Goal: Transaction & Acquisition: Purchase product/service

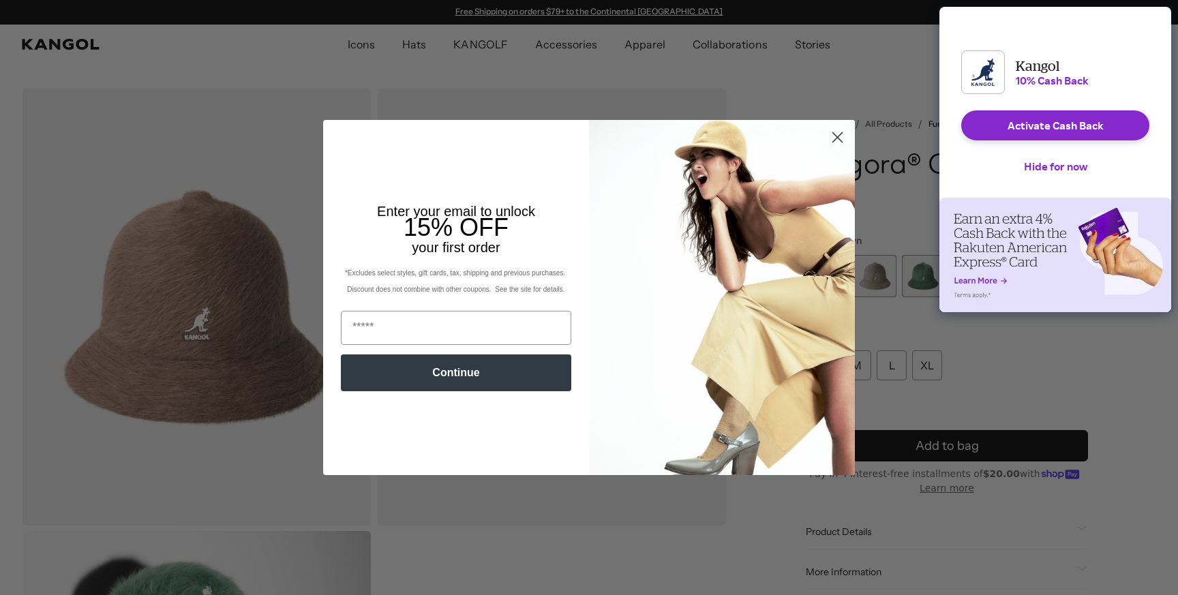
click at [837, 136] on circle "Close dialog" at bounding box center [837, 137] width 22 height 22
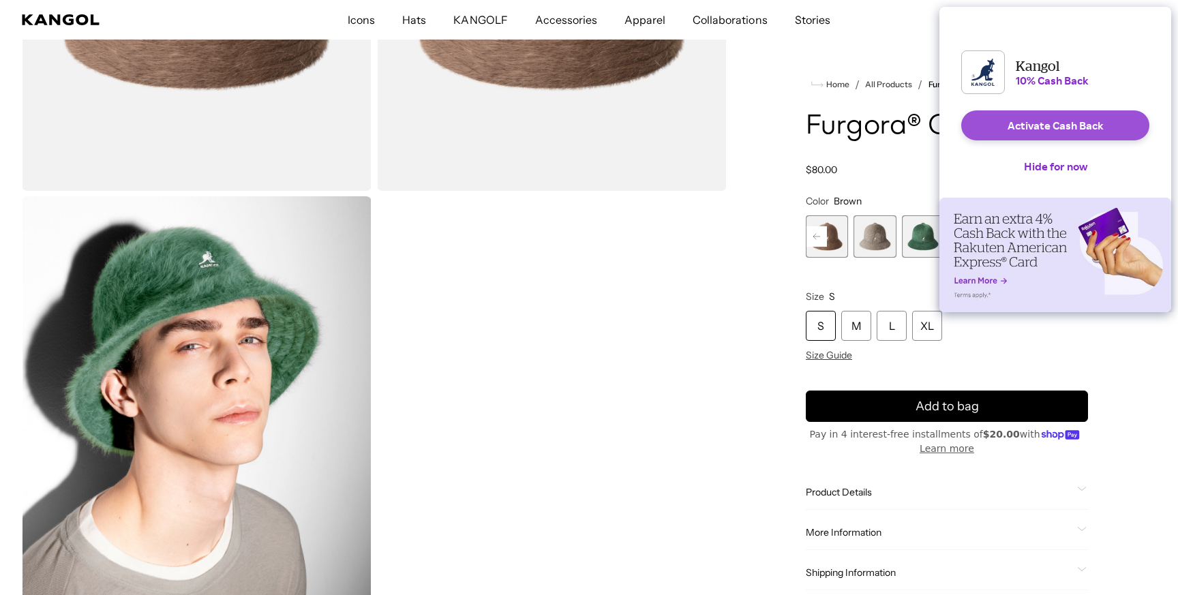
click at [1081, 140] on button "Activate Cash Back" at bounding box center [1055, 125] width 188 height 30
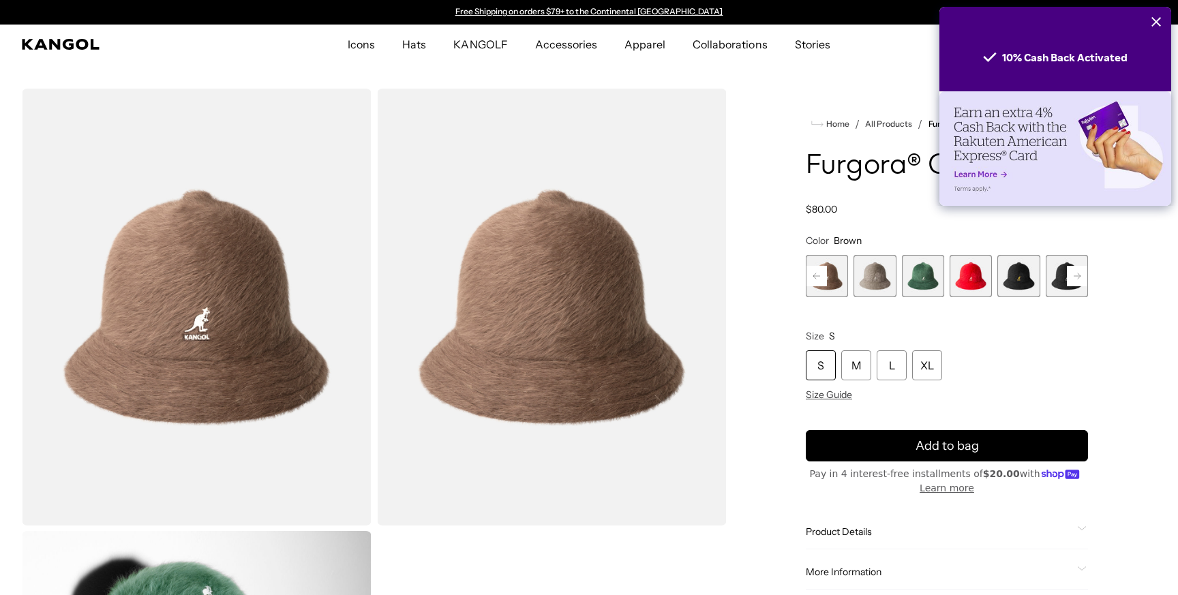
click at [886, 274] on span "5 of 12" at bounding box center [874, 276] width 42 height 42
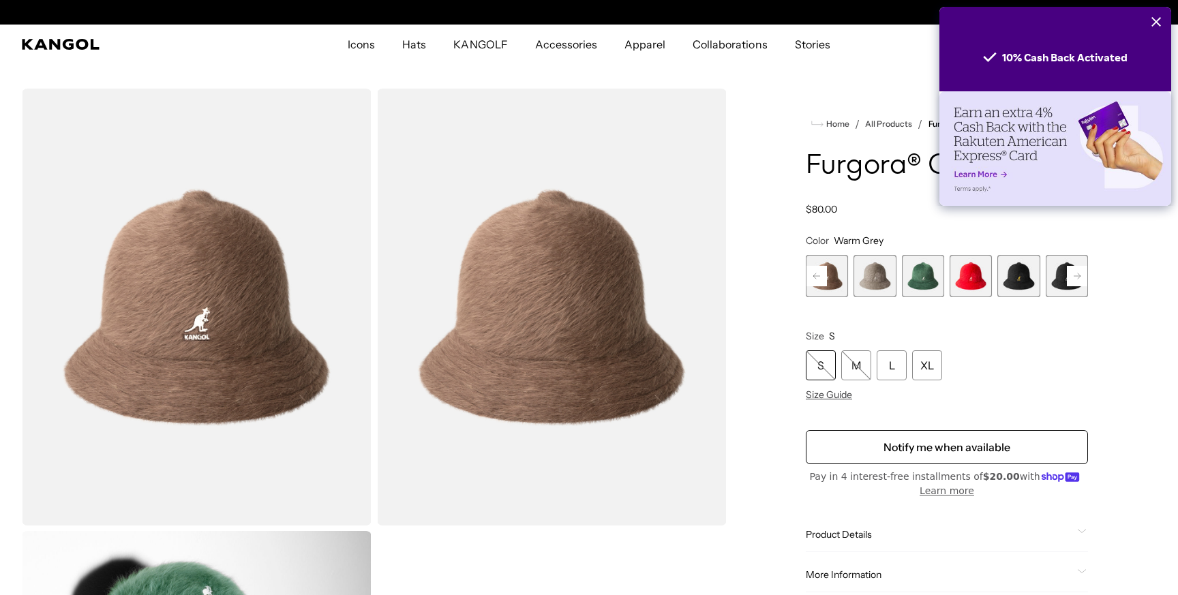
scroll to position [0, 281]
click at [886, 274] on span "5 of 12" at bounding box center [874, 276] width 42 height 42
click at [819, 273] on rect at bounding box center [816, 276] width 20 height 20
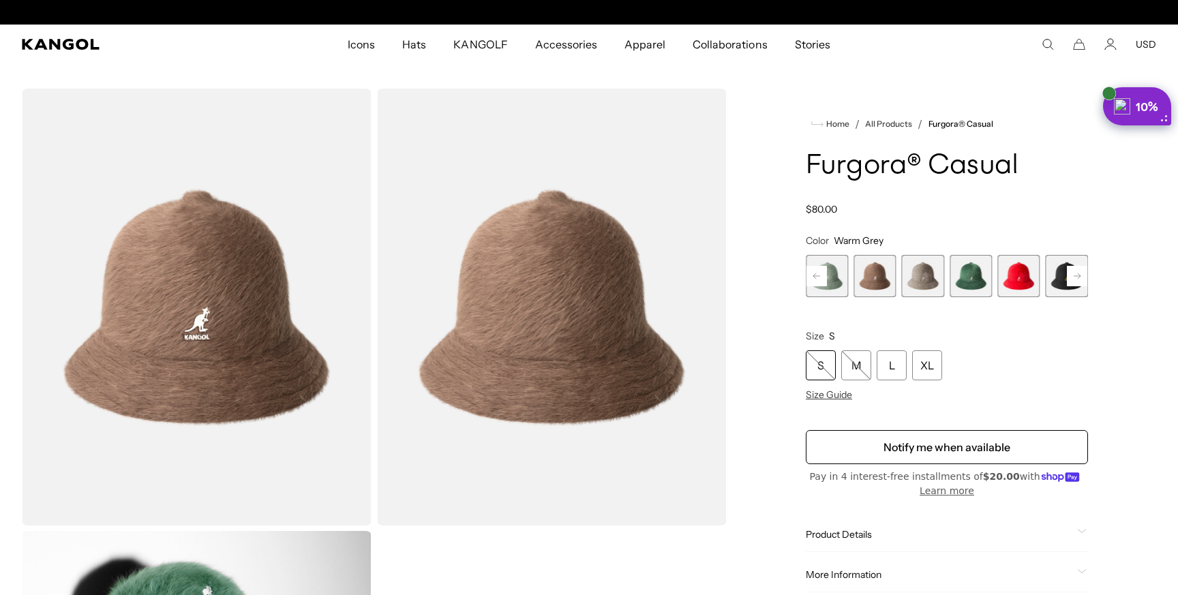
scroll to position [0, 0]
click at [819, 273] on rect at bounding box center [816, 276] width 20 height 20
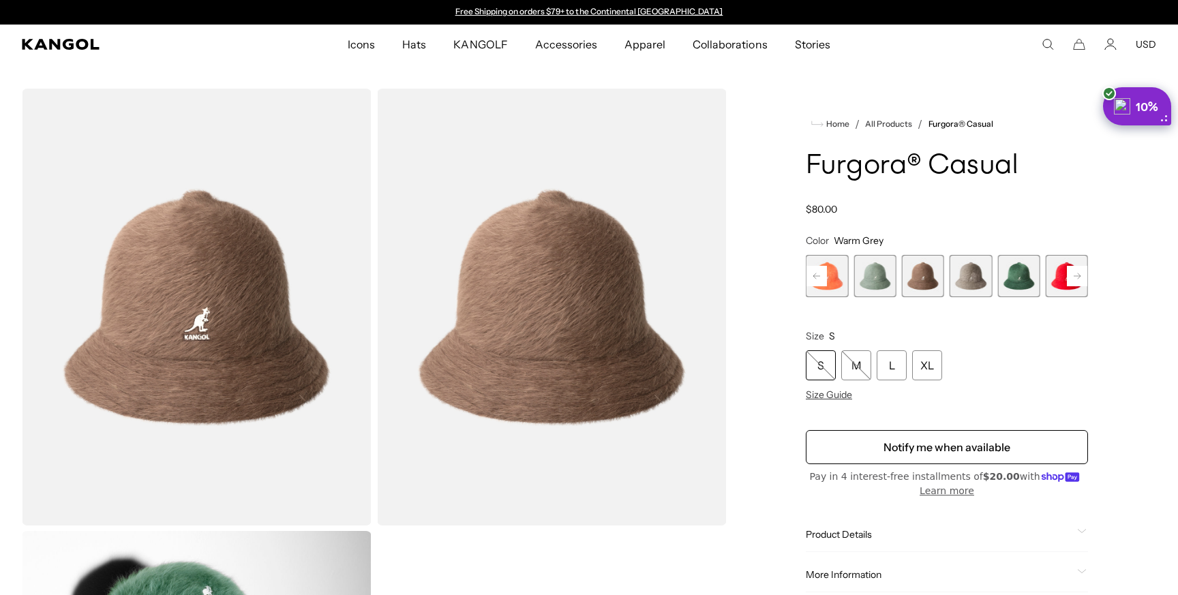
click at [879, 283] on span "3 of 12" at bounding box center [874, 276] width 42 height 42
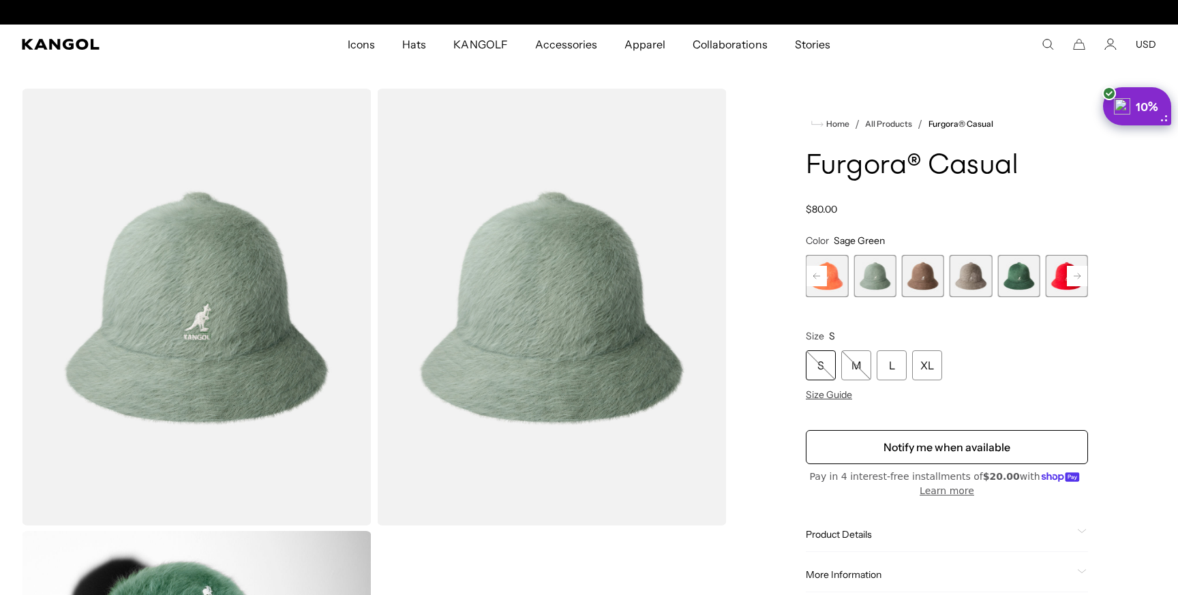
scroll to position [0, 281]
click at [924, 285] on span "4 of 12" at bounding box center [923, 276] width 42 height 42
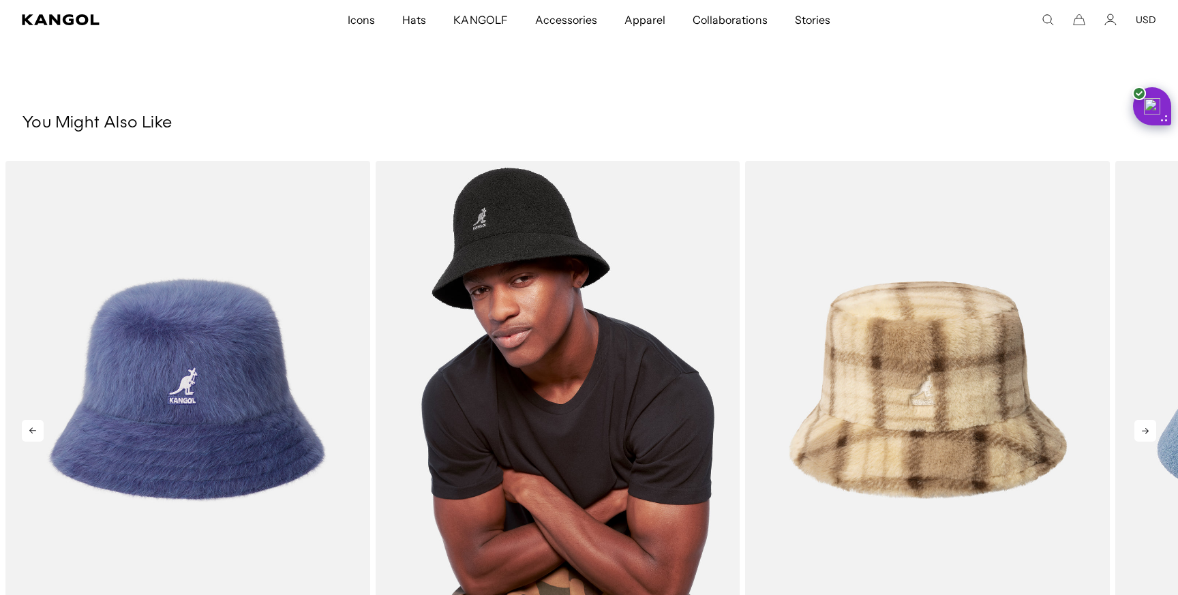
scroll to position [0, 281]
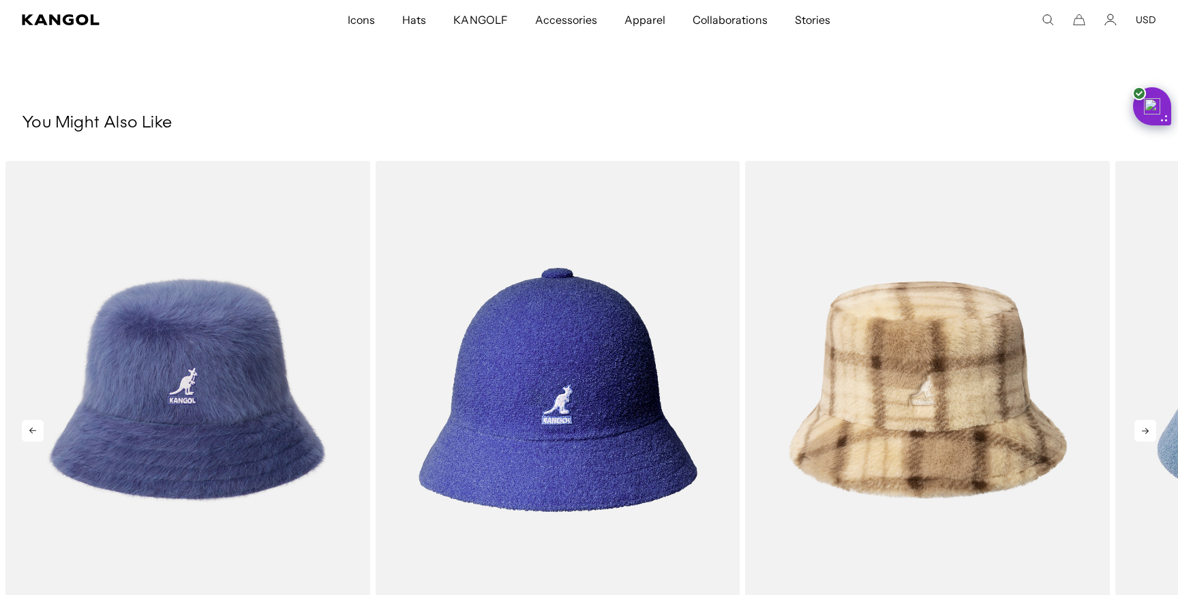
click at [1147, 433] on icon at bounding box center [1145, 431] width 22 height 22
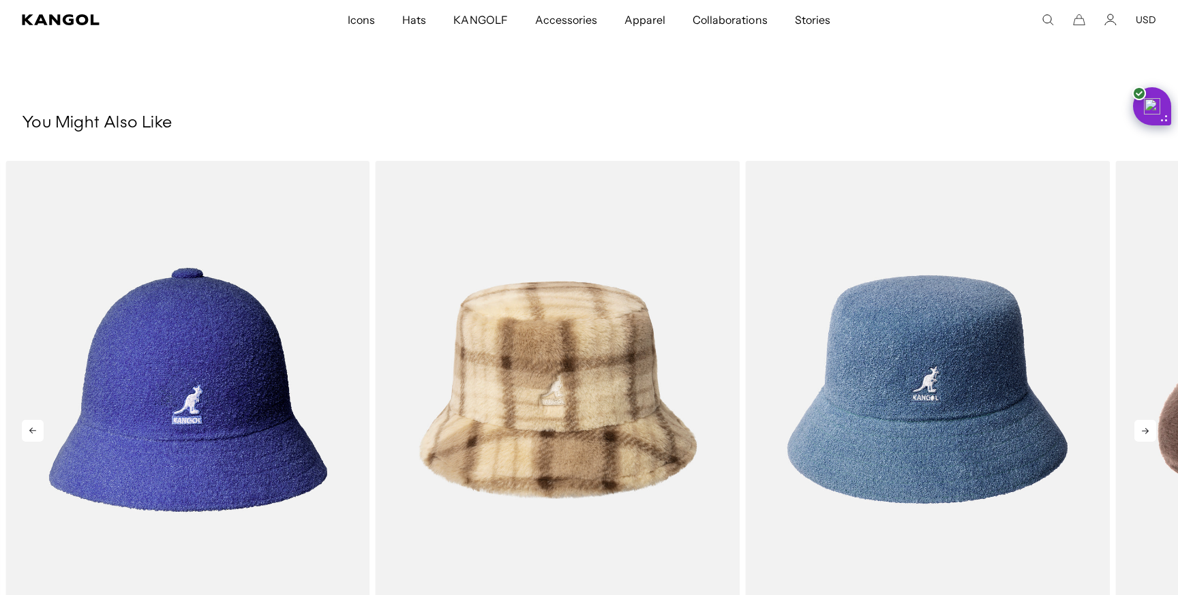
click at [1147, 433] on icon at bounding box center [1145, 431] width 22 height 22
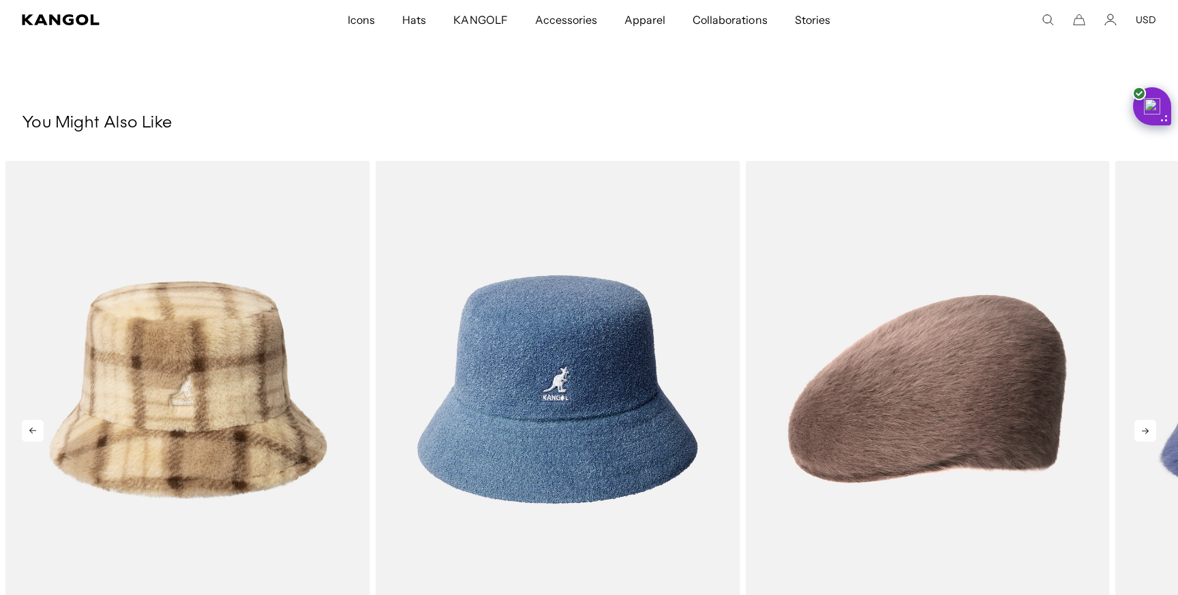
click at [1147, 433] on icon at bounding box center [1145, 431] width 22 height 22
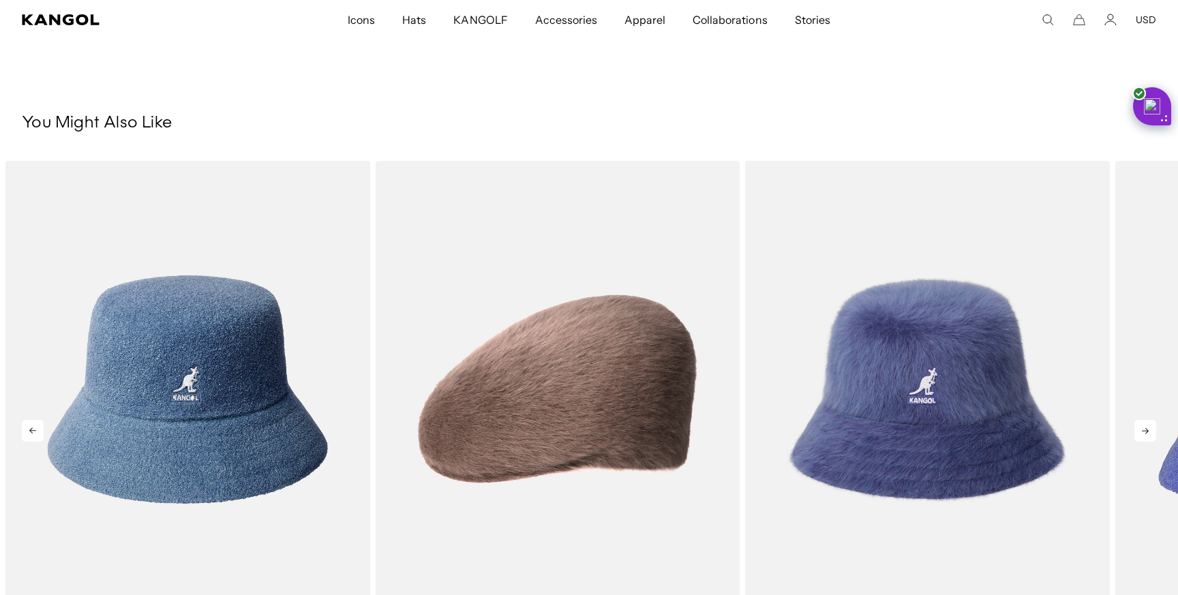
click at [1147, 433] on icon at bounding box center [1145, 431] width 22 height 22
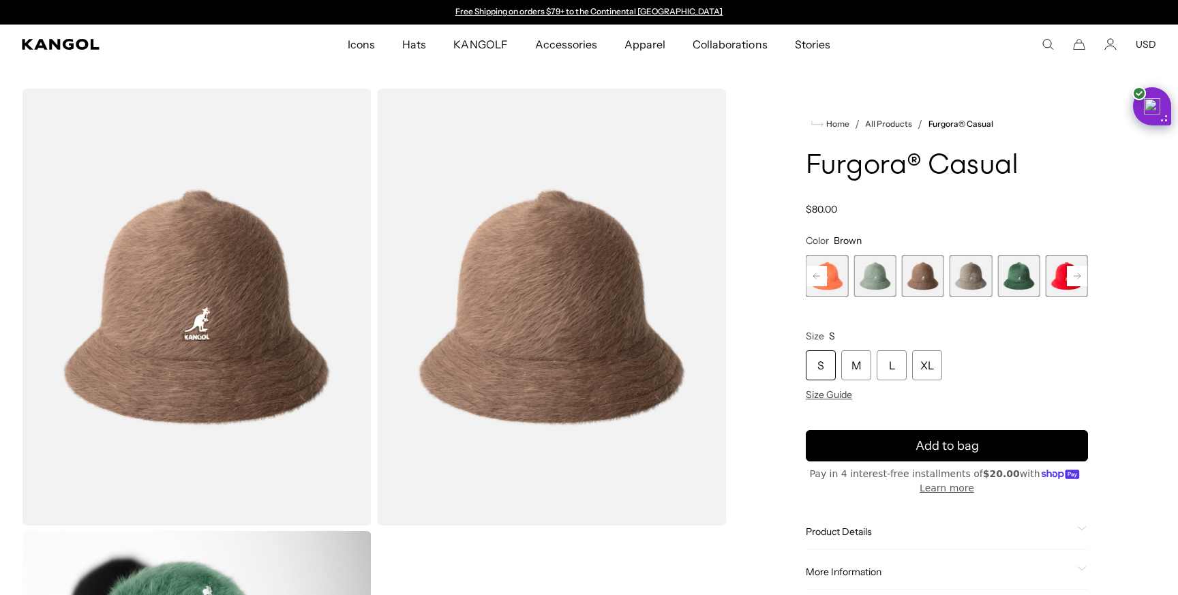
click at [1078, 277] on rect at bounding box center [1077, 276] width 20 height 20
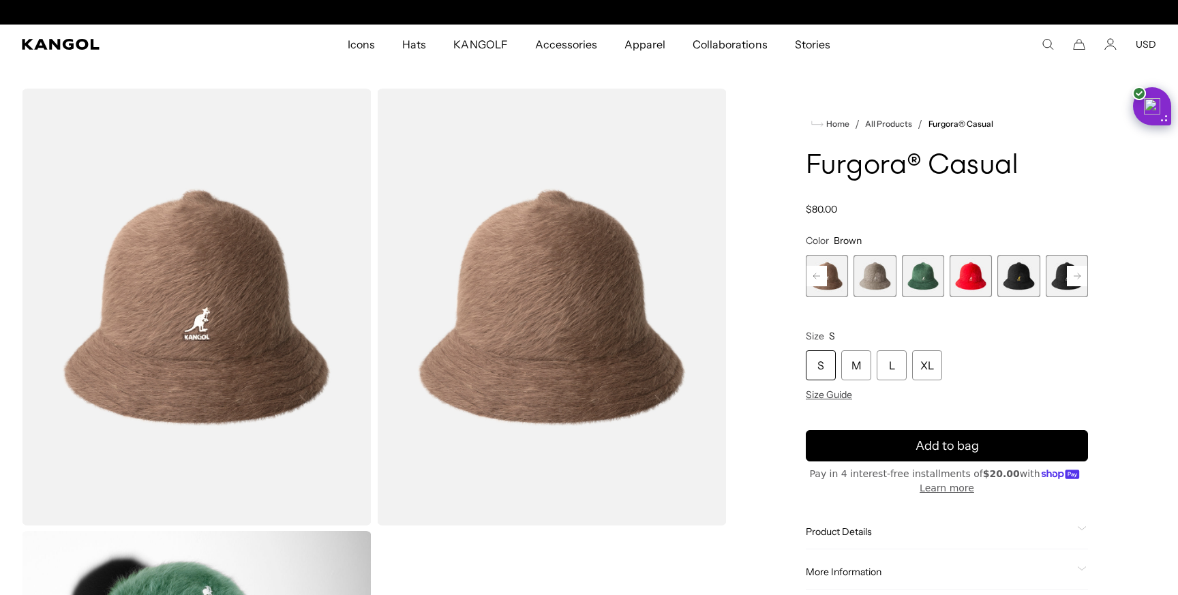
click at [1078, 277] on rect at bounding box center [1077, 276] width 20 height 20
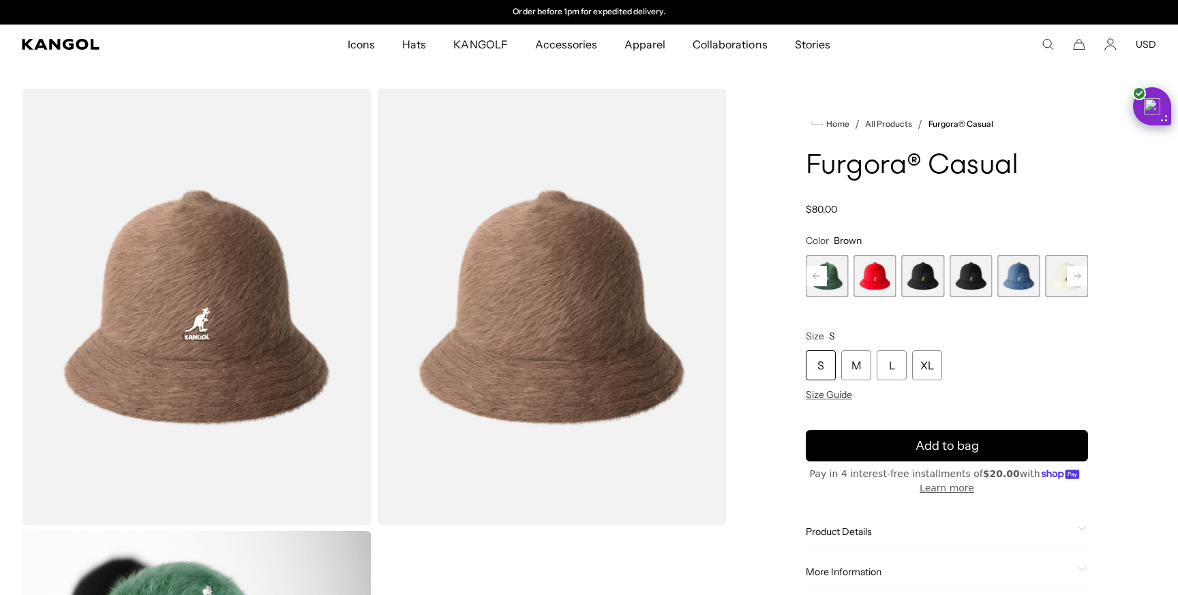
click at [1078, 277] on rect at bounding box center [1077, 276] width 20 height 20
click at [1020, 282] on span "11 of 12" at bounding box center [1018, 276] width 42 height 42
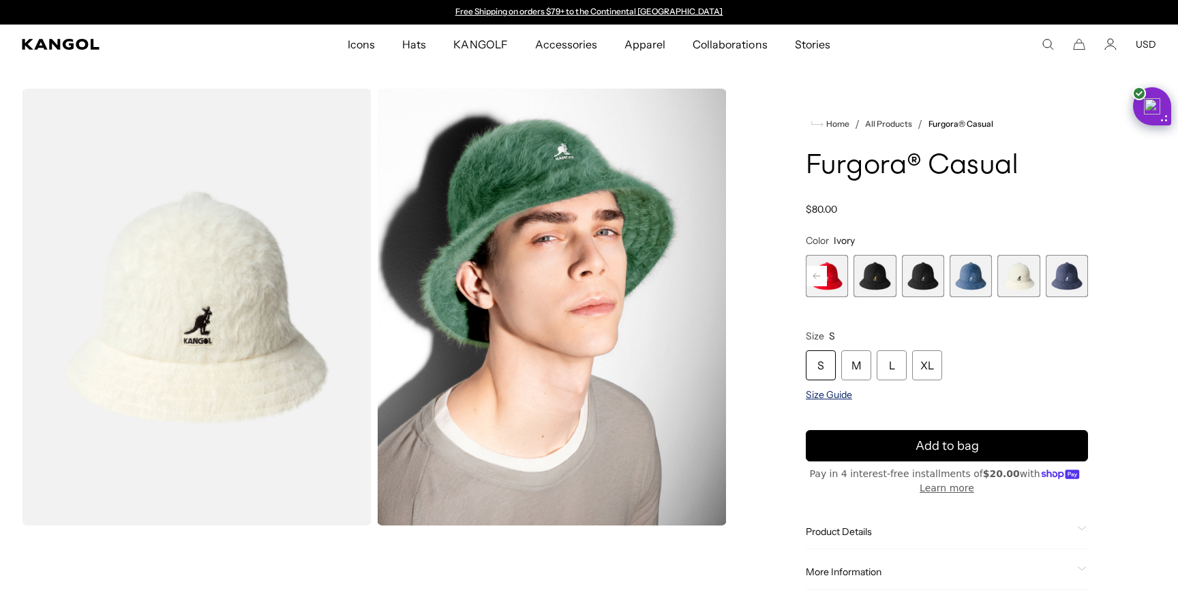
click at [841, 392] on span "Size Guide" at bounding box center [829, 395] width 46 height 12
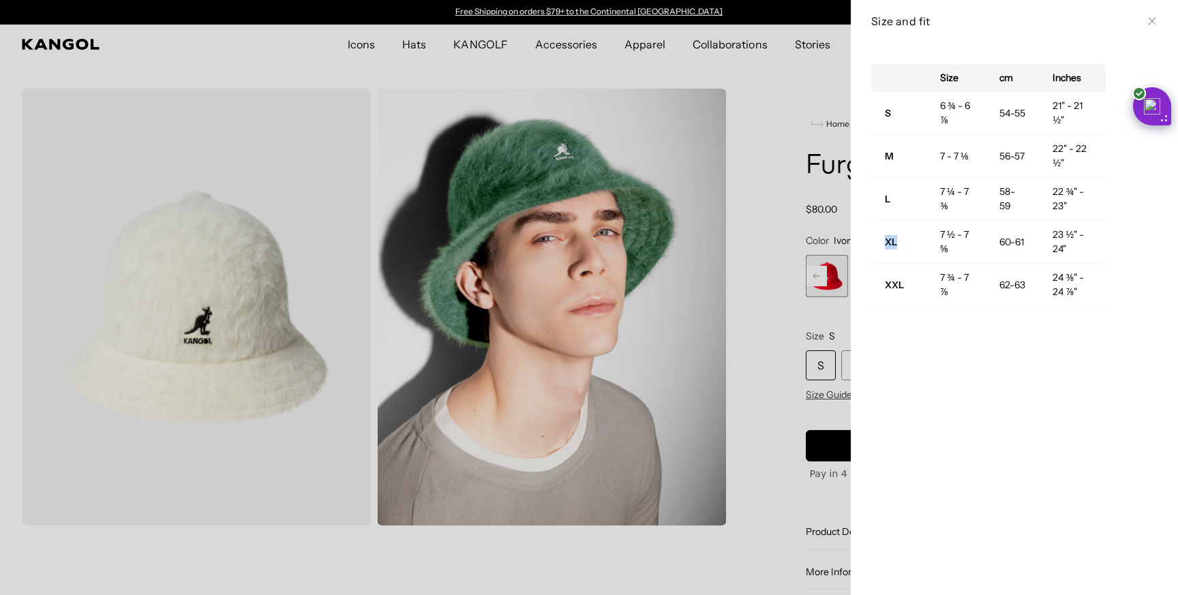
drag, startPoint x: 884, startPoint y: 241, endPoint x: 918, endPoint y: 241, distance: 33.4
click at [918, 241] on td "XL" at bounding box center [898, 242] width 55 height 43
click at [774, 351] on div at bounding box center [589, 297] width 1178 height 595
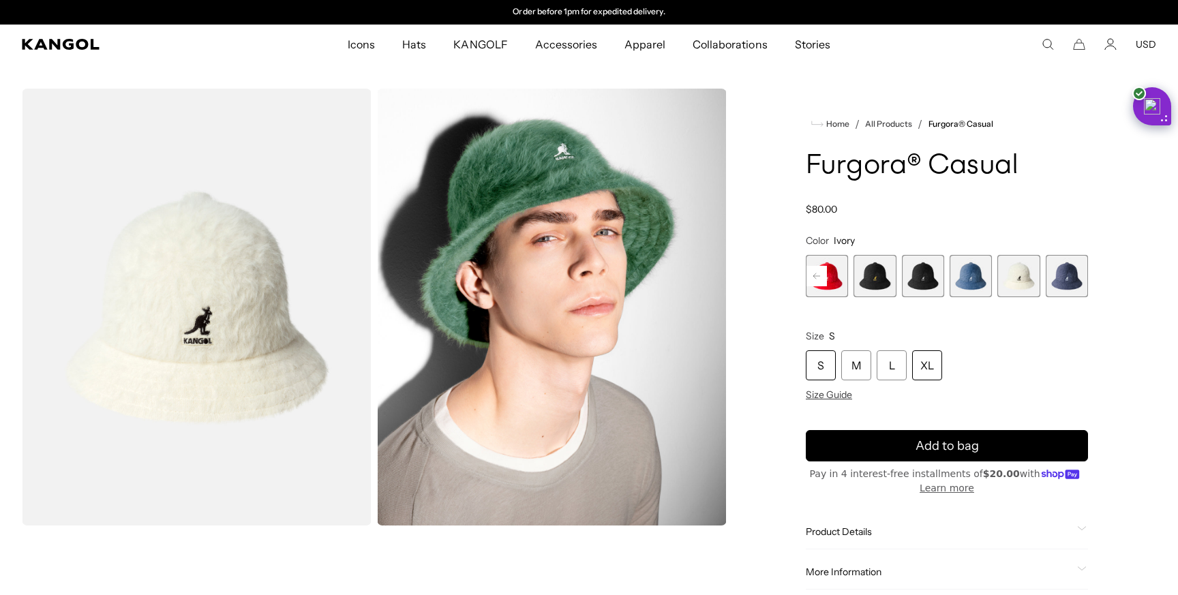
click at [937, 361] on div "XL" at bounding box center [927, 365] width 30 height 30
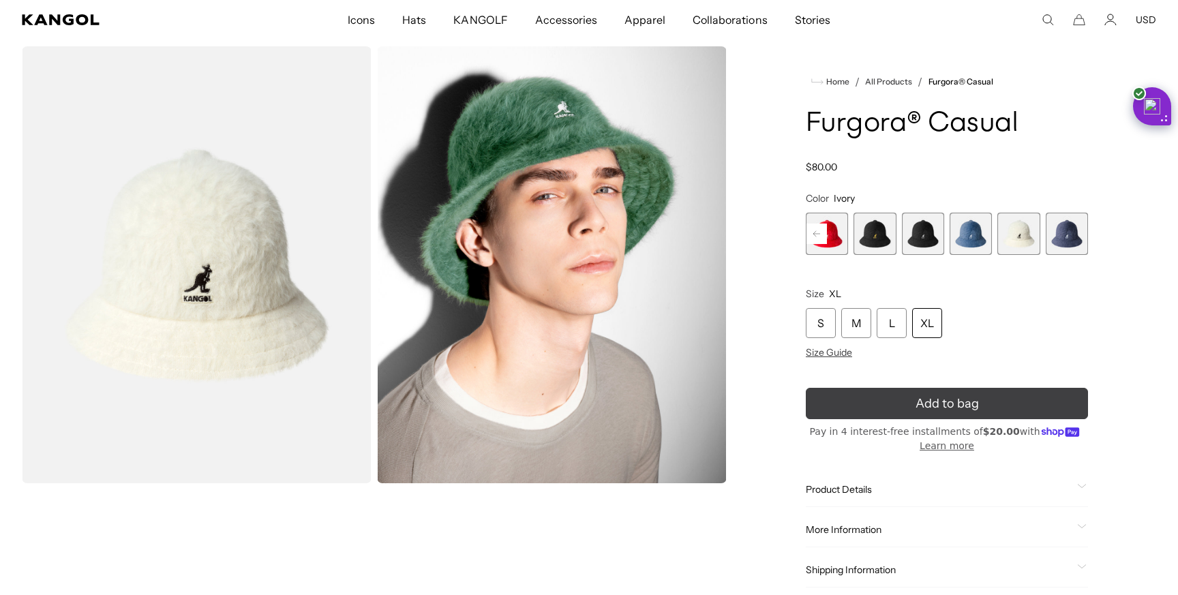
click at [997, 397] on button "Add to bag" at bounding box center [947, 403] width 282 height 31
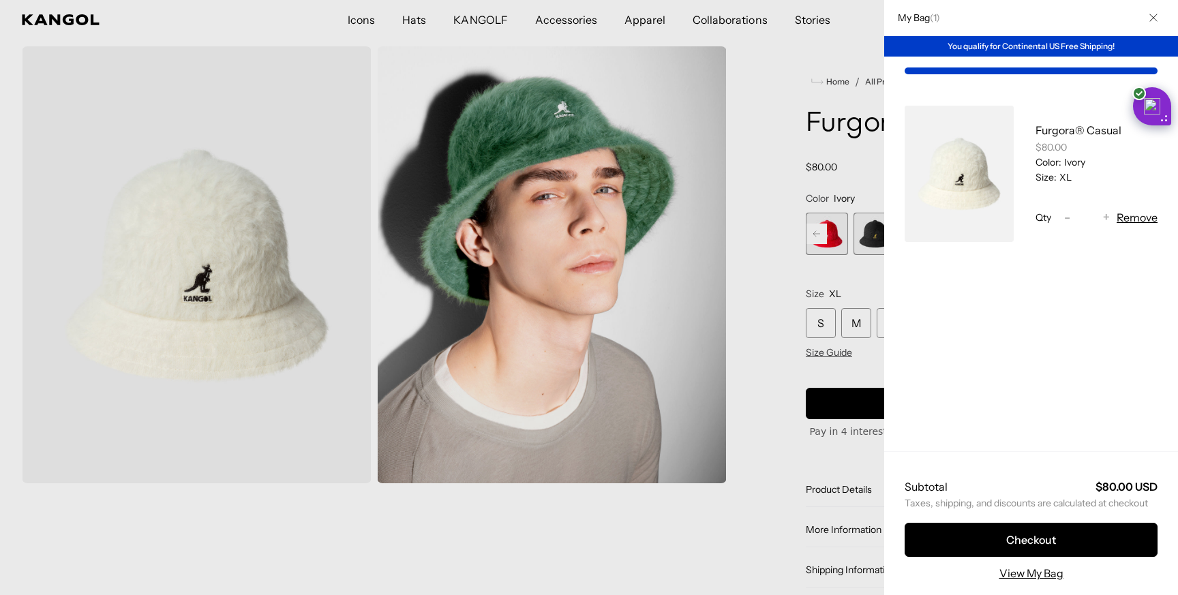
scroll to position [0, 281]
click at [766, 283] on div at bounding box center [589, 297] width 1178 height 595
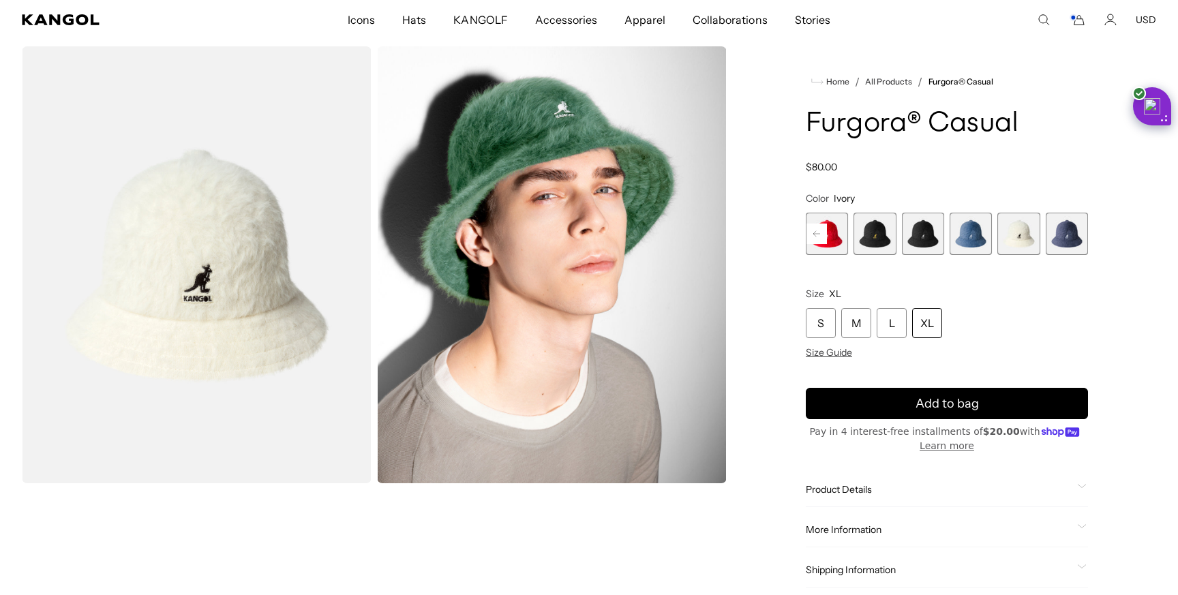
click at [960, 237] on span "10 of 12" at bounding box center [971, 234] width 42 height 42
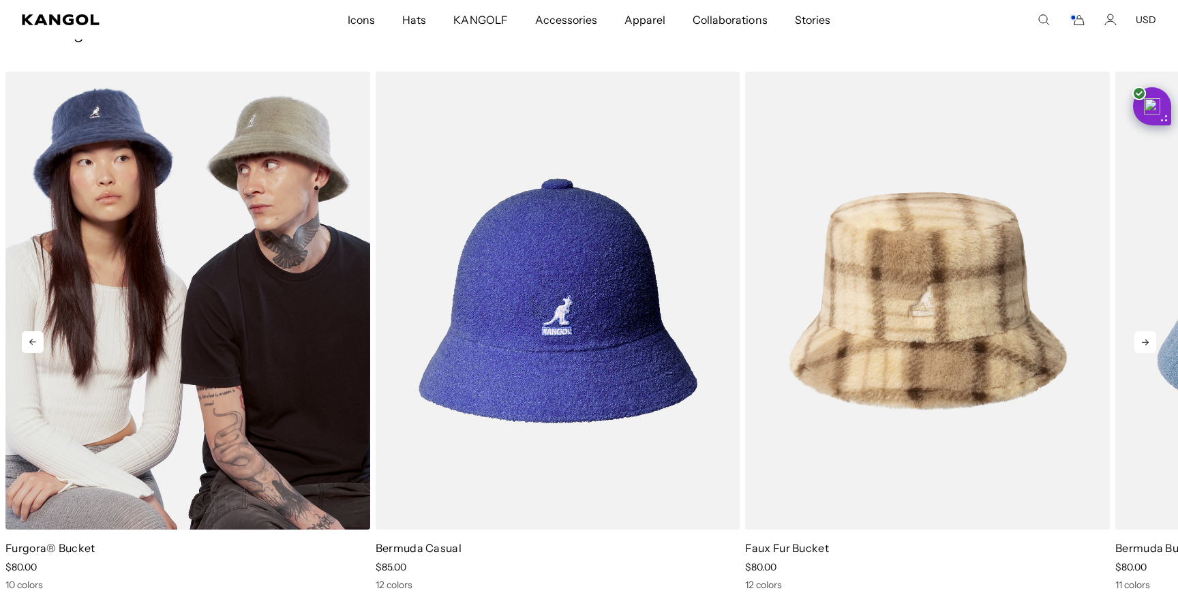
click at [140, 269] on img "1 of 5" at bounding box center [187, 300] width 365 height 457
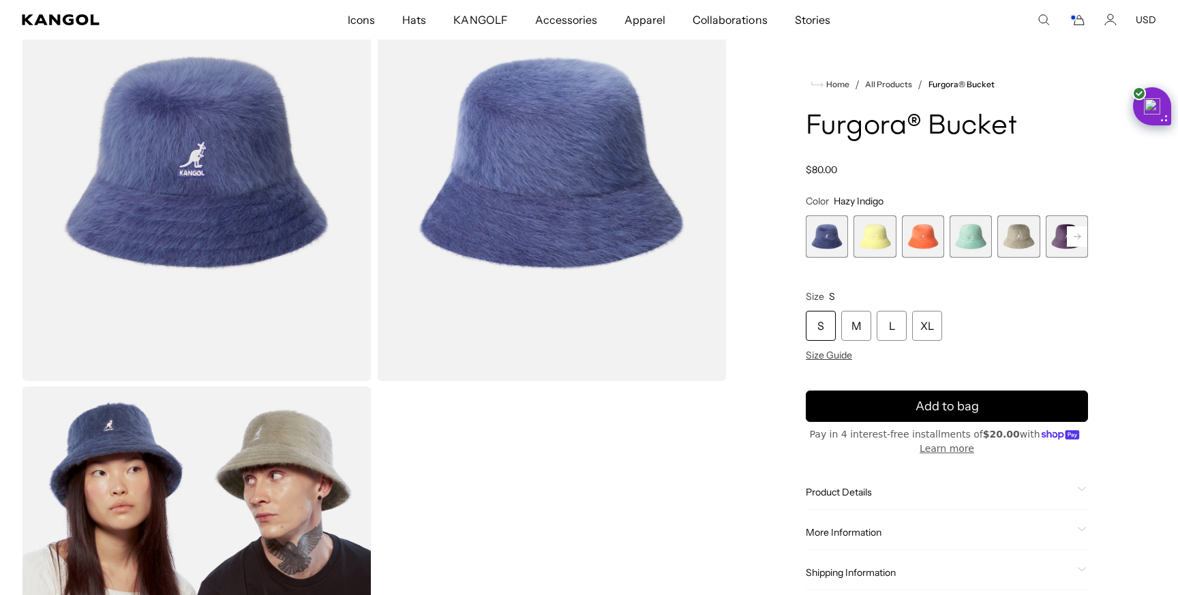
scroll to position [0, 281]
click at [1027, 235] on span "5 of 10" at bounding box center [1018, 236] width 42 height 42
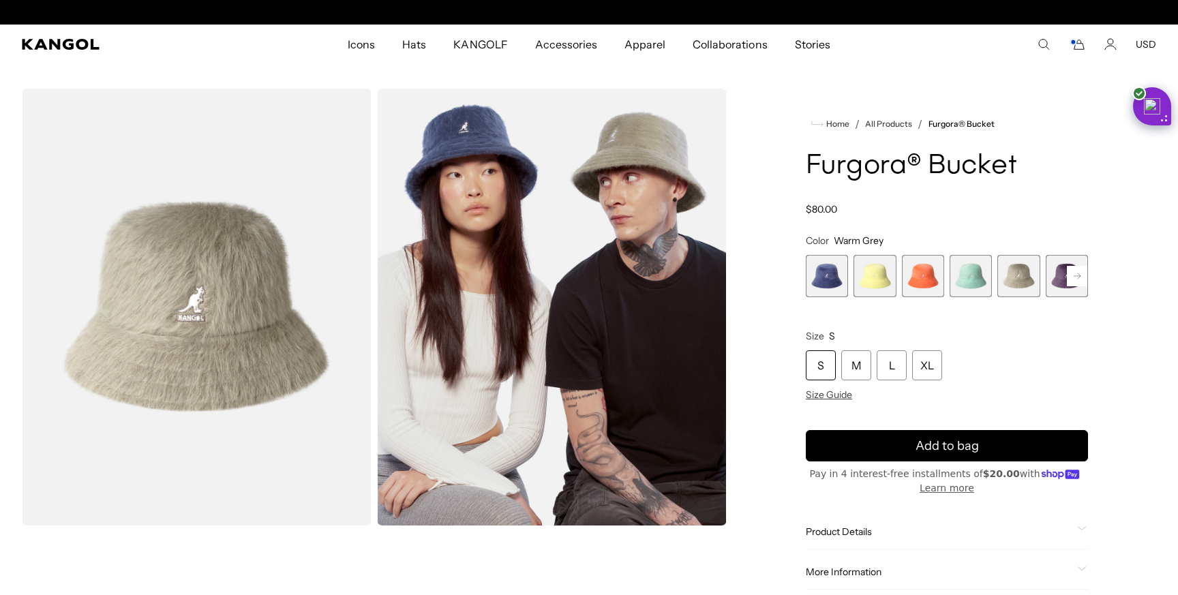
click at [1071, 271] on rect at bounding box center [1077, 276] width 20 height 20
click at [1012, 276] on span "6 of 10" at bounding box center [1018, 276] width 42 height 42
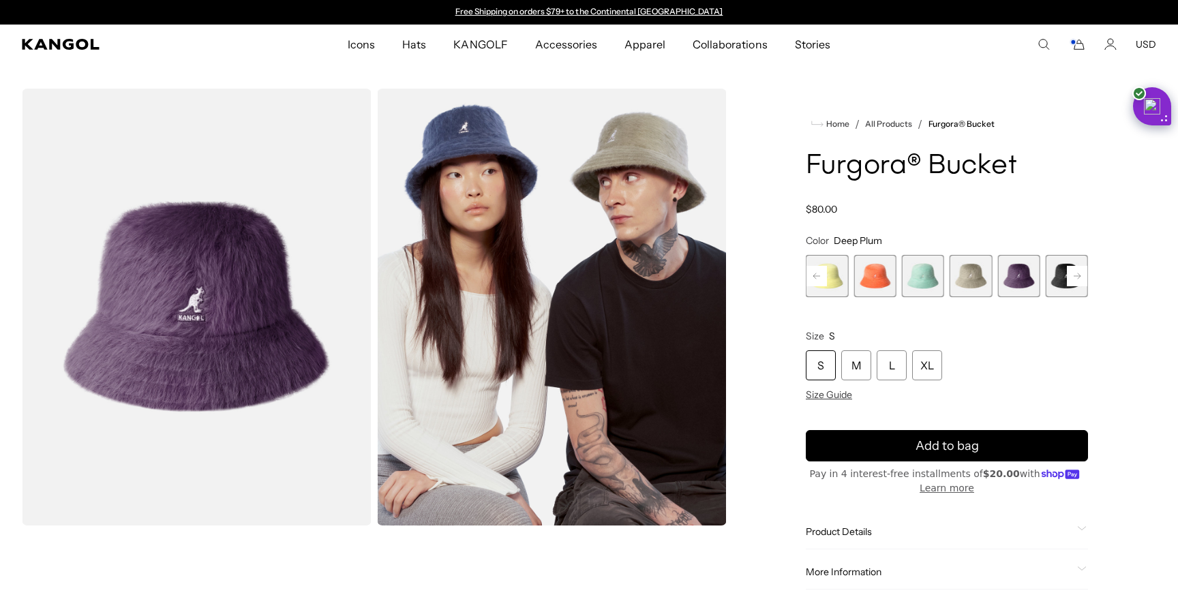
click at [1081, 273] on rect at bounding box center [1077, 276] width 20 height 20
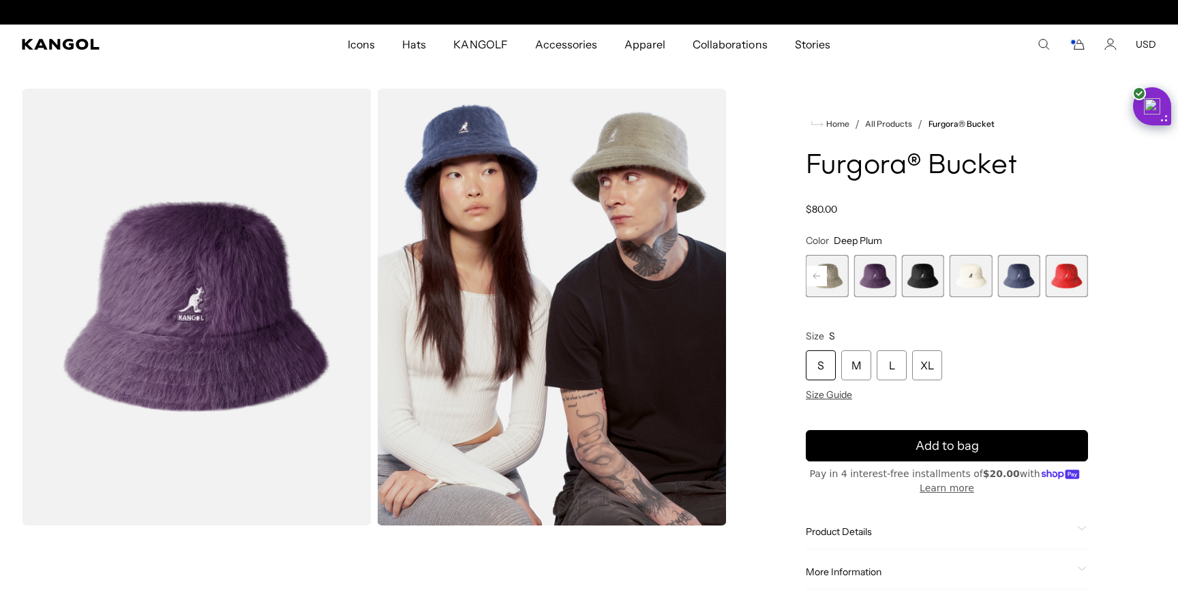
scroll to position [0, 281]
click at [963, 279] on span "8 of 10" at bounding box center [971, 276] width 42 height 42
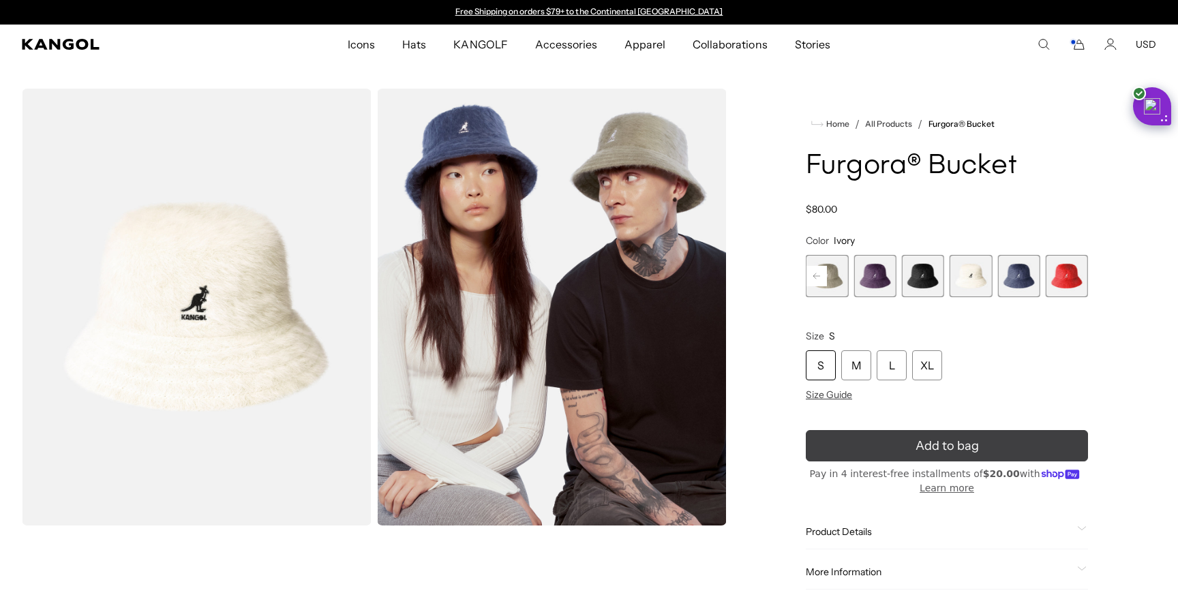
click at [850, 444] on button "Add to bag" at bounding box center [947, 445] width 282 height 31
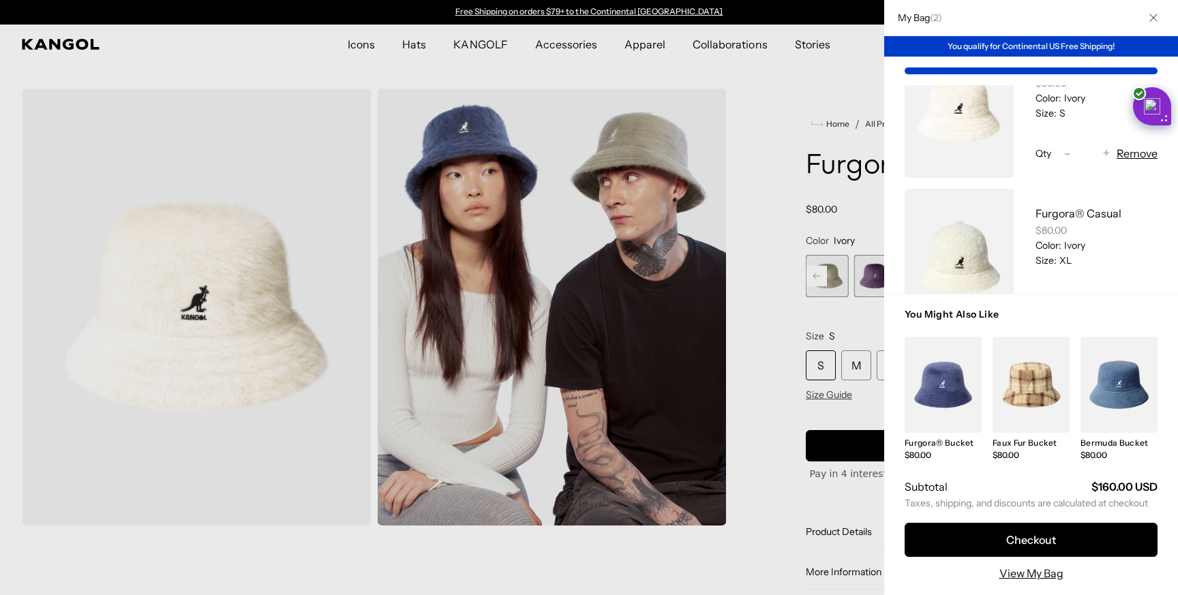
click at [1140, 155] on button "Remove" at bounding box center [1137, 153] width 41 height 16
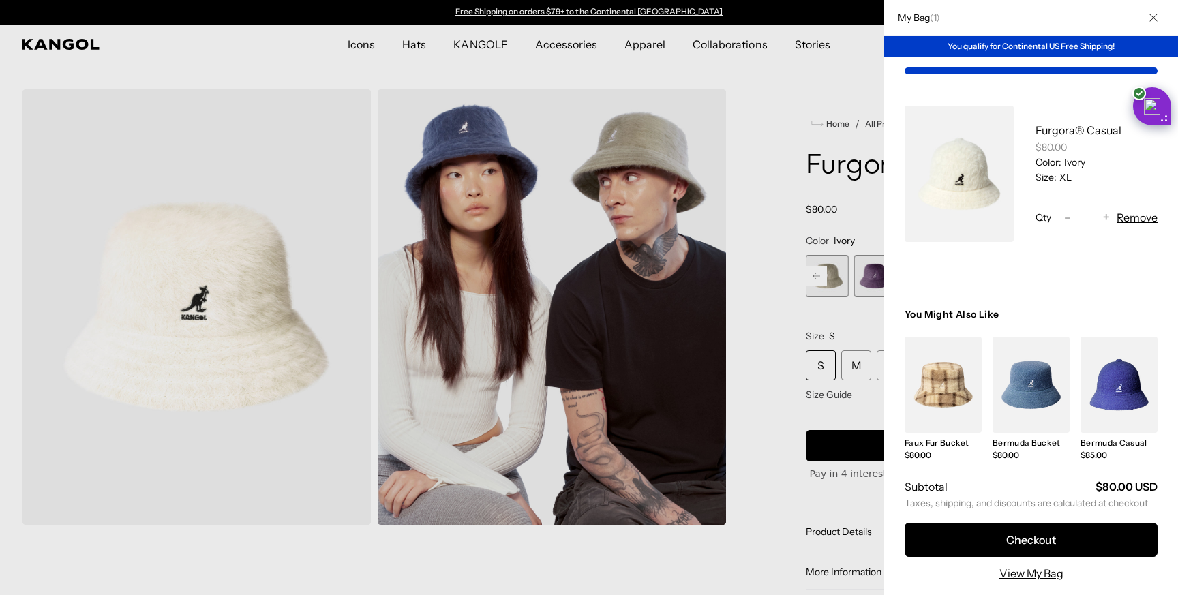
click at [785, 180] on div at bounding box center [589, 297] width 1178 height 595
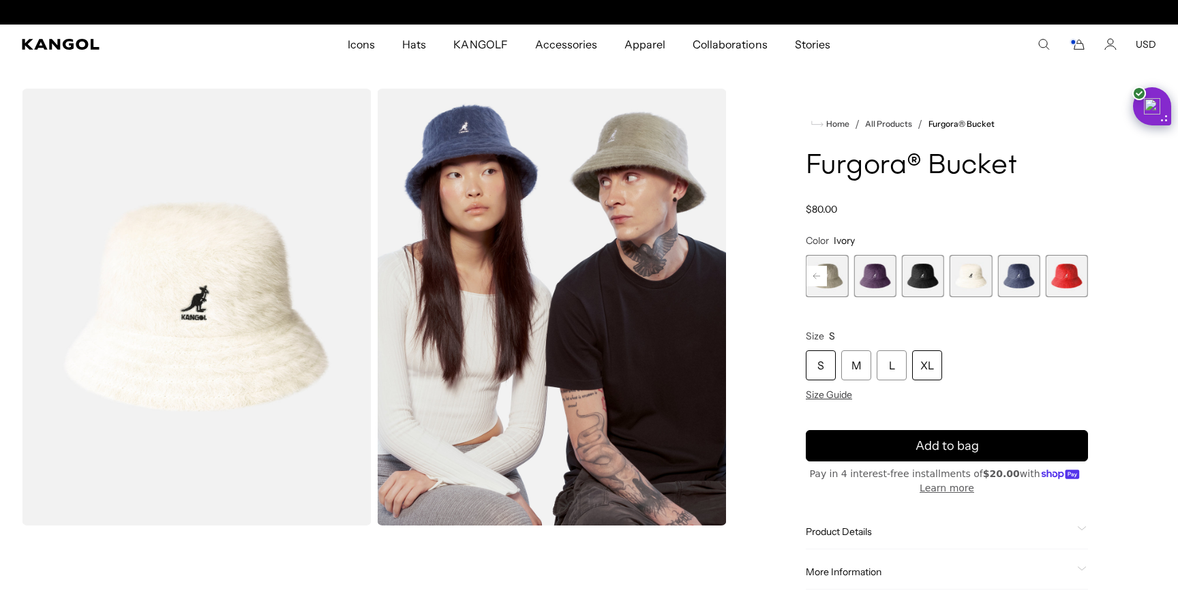
scroll to position [0, 281]
click at [926, 374] on div "XL" at bounding box center [927, 365] width 30 height 30
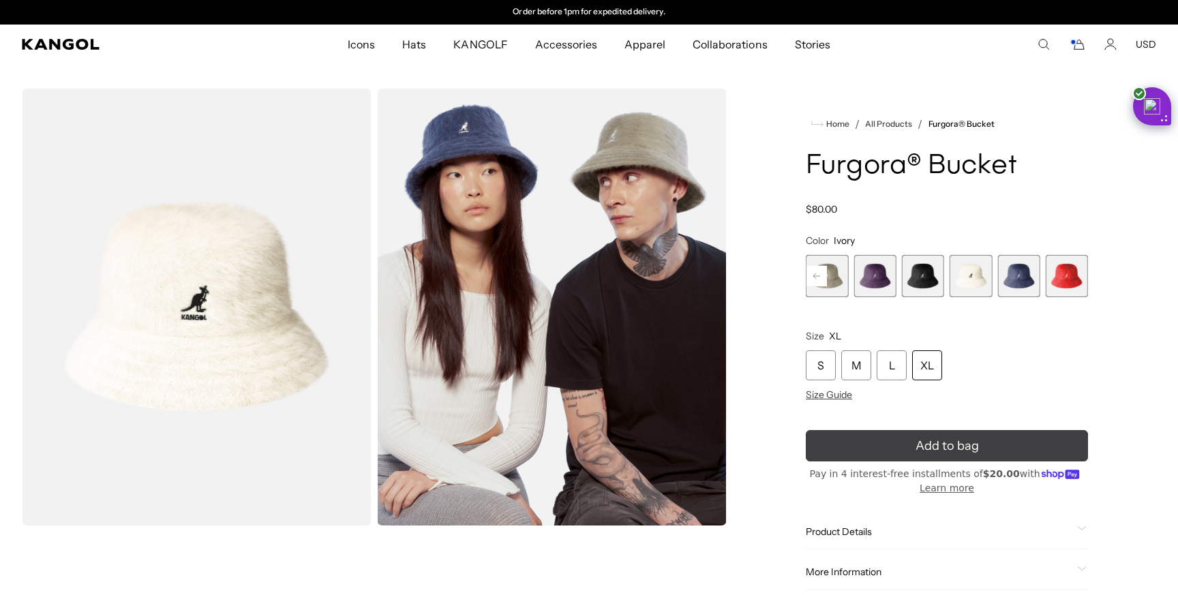
click at [934, 442] on span "Add to bag" at bounding box center [947, 446] width 63 height 18
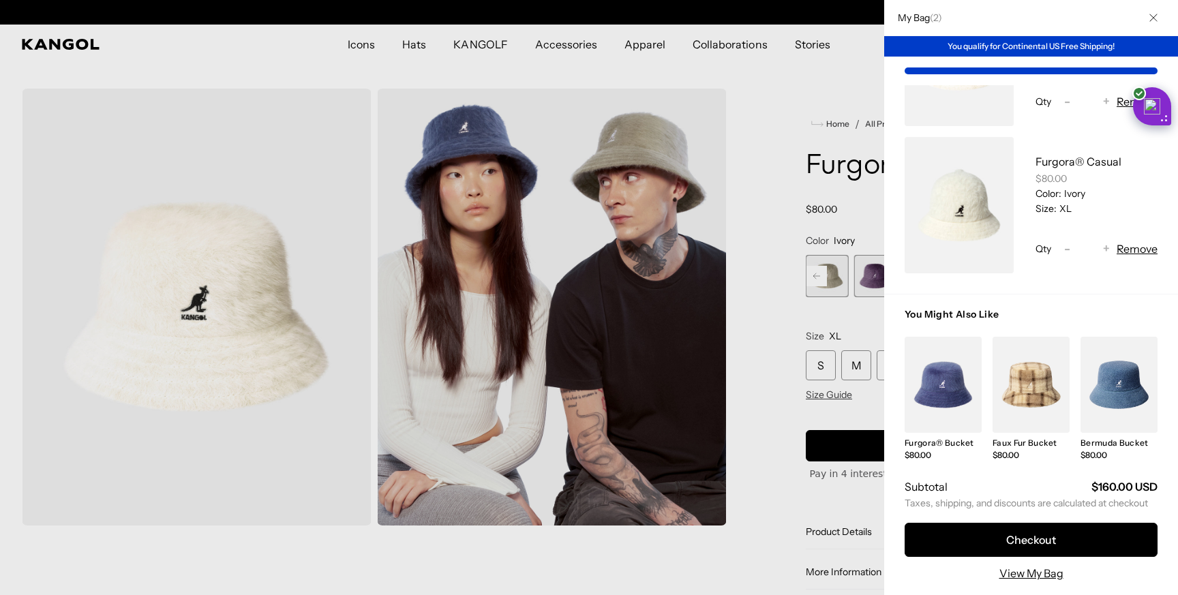
scroll to position [0, 281]
click at [753, 232] on div at bounding box center [589, 297] width 1178 height 595
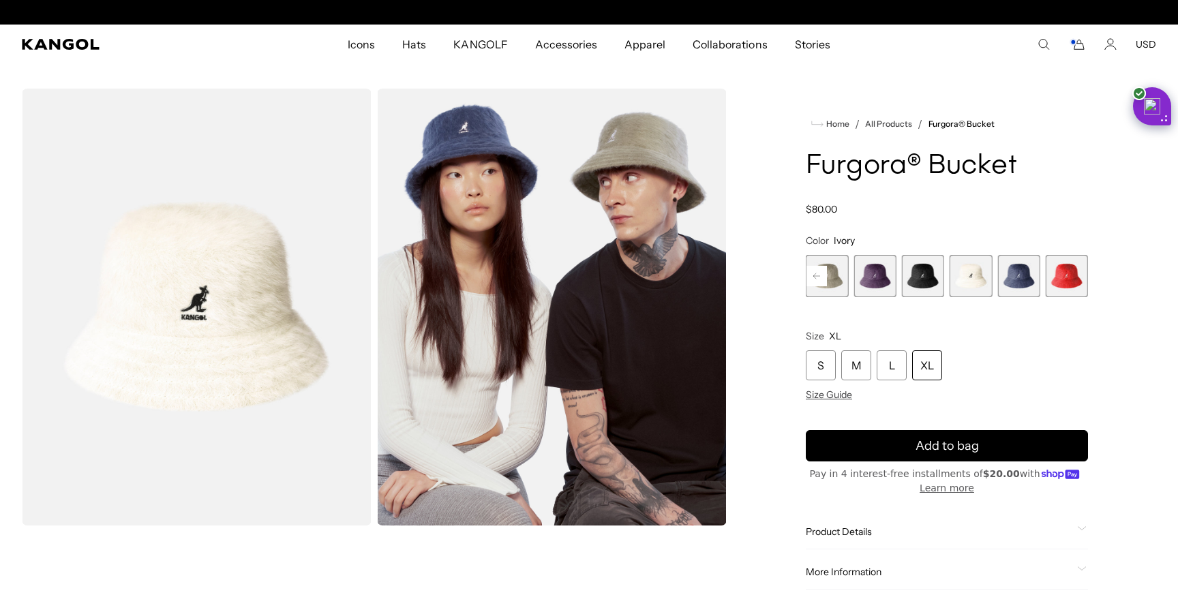
scroll to position [0, 0]
